Goal: Register for event/course

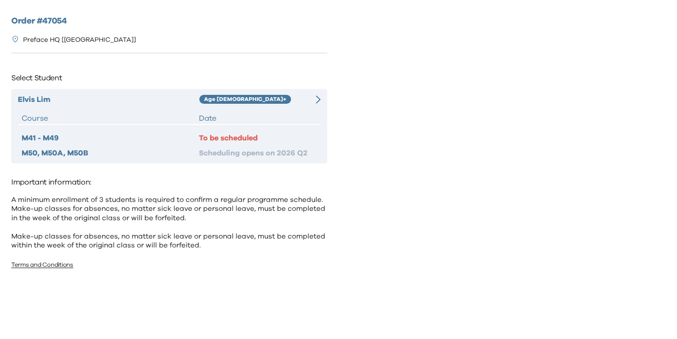
click at [274, 102] on div "Age [DEMOGRAPHIC_DATA]+" at bounding box center [252, 99] width 106 height 11
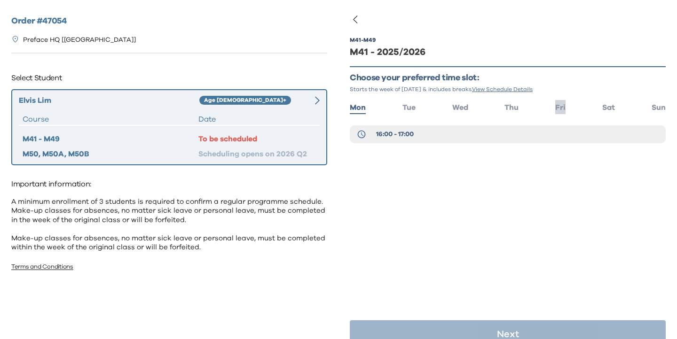
click at [559, 105] on span "Fri" at bounding box center [560, 108] width 10 height 8
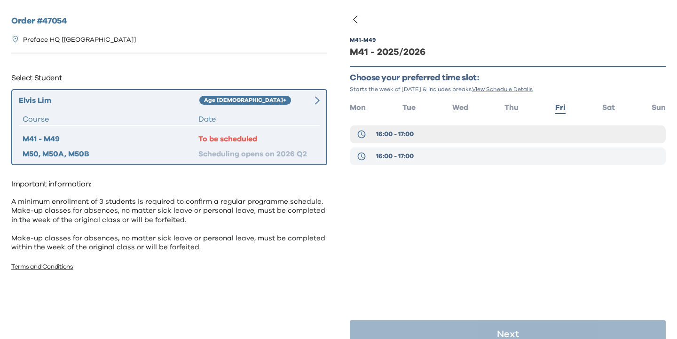
click at [470, 151] on button "16:00 - 17:00" at bounding box center [508, 157] width 316 height 18
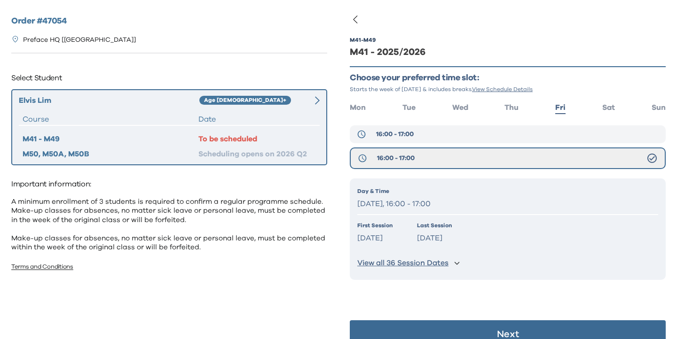
click at [471, 134] on button "16:00 - 17:00" at bounding box center [508, 134] width 316 height 18
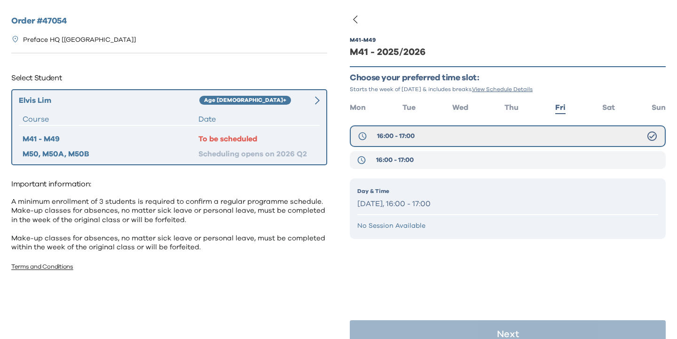
click at [468, 157] on button "16:00 - 17:00" at bounding box center [508, 160] width 316 height 18
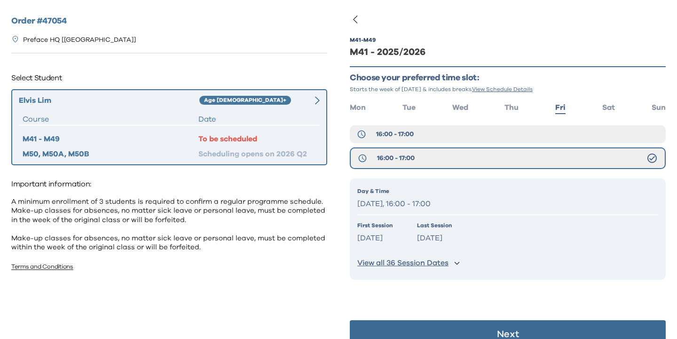
click at [472, 328] on button "Next" at bounding box center [508, 334] width 316 height 28
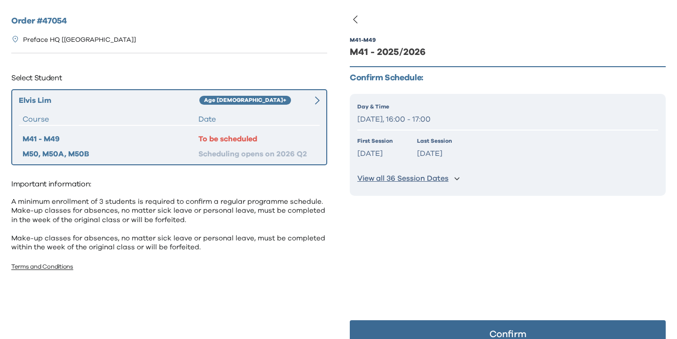
click at [472, 329] on button "Confirm" at bounding box center [508, 334] width 316 height 28
click at [426, 327] on button "Confirm" at bounding box center [508, 334] width 316 height 28
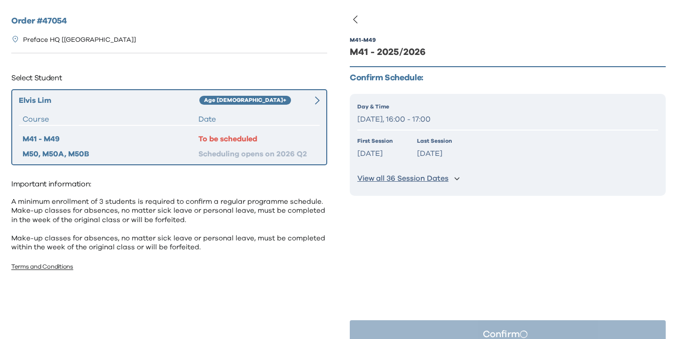
click at [460, 232] on div "M41 - M49 M41 - 2025/2026 Confirm Schedule: Day & Time [DATE], 16:00 - 17:00 Fi…" at bounding box center [508, 130] width 316 height 215
